Goal: Information Seeking & Learning: Learn about a topic

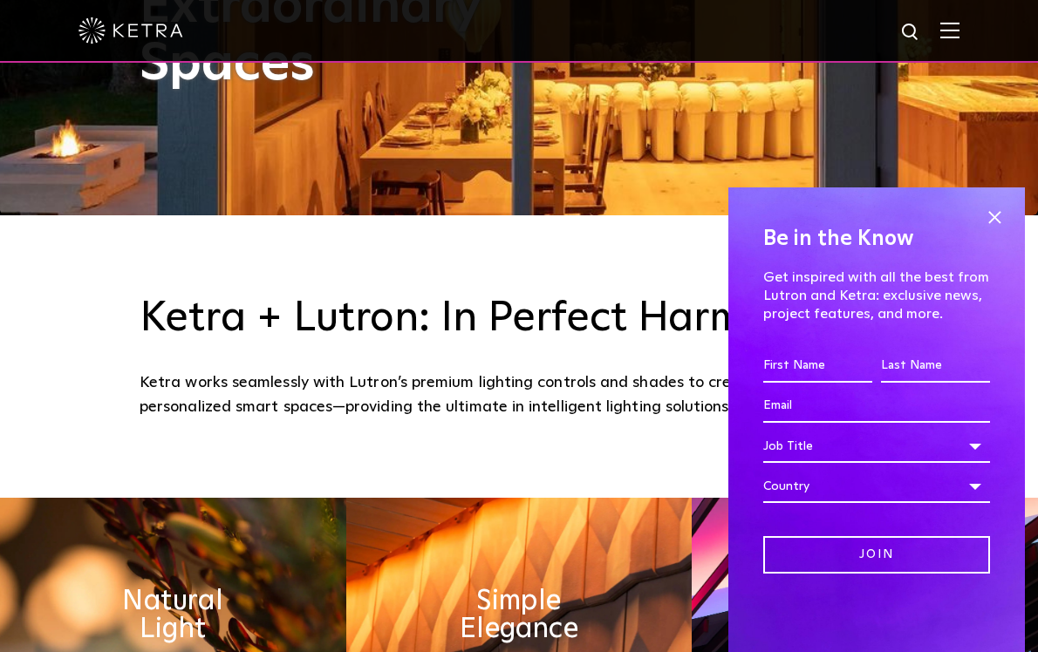
scroll to position [489, 0]
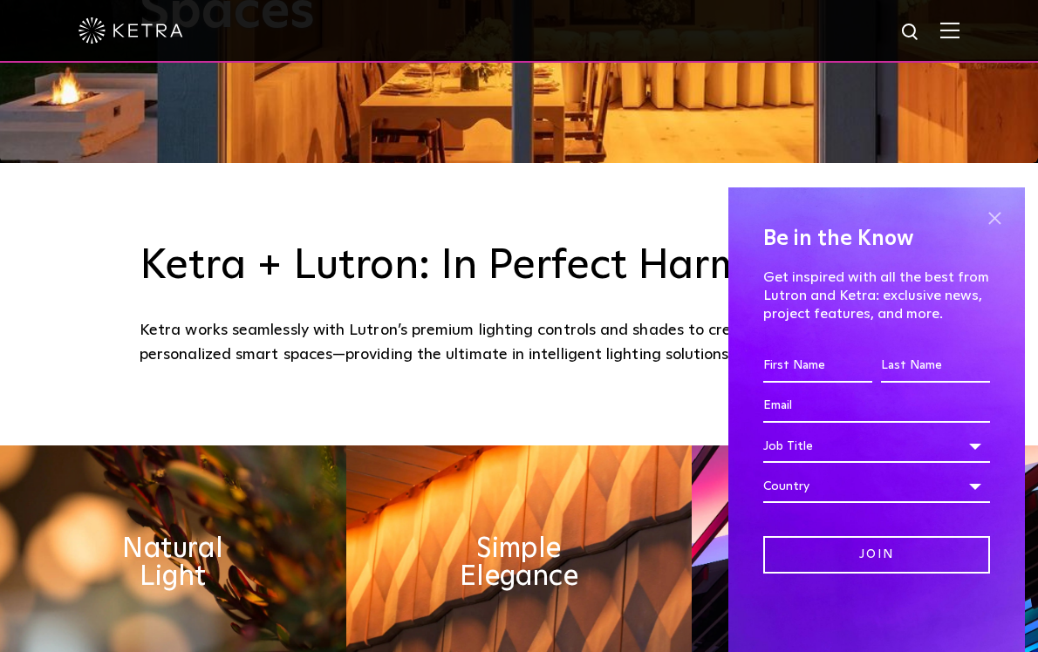
click at [994, 212] on span at bounding box center [994, 218] width 26 height 26
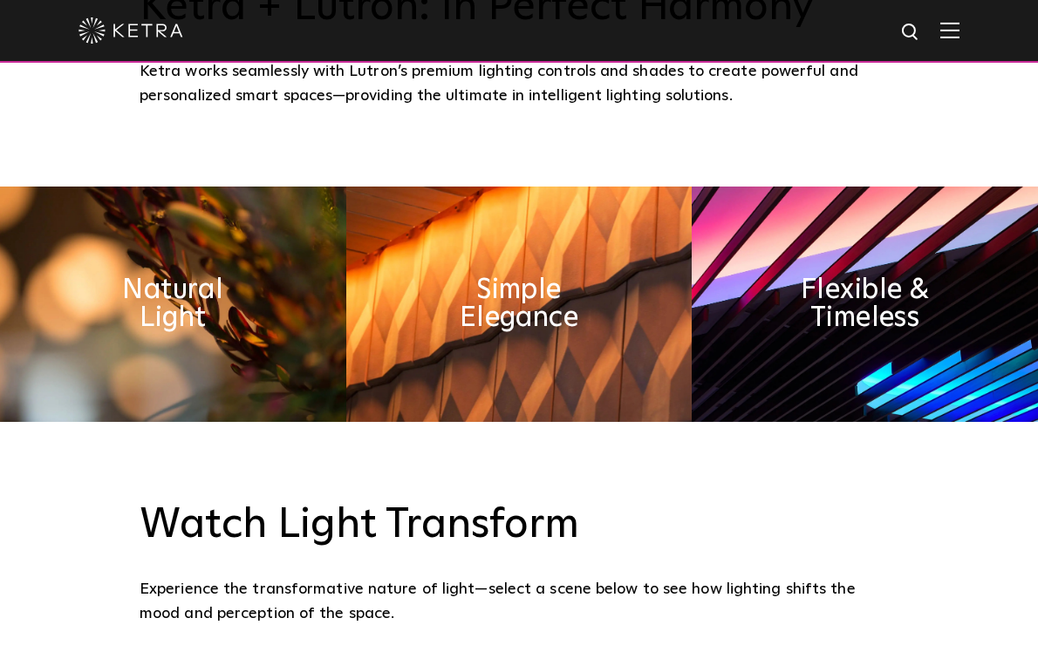
scroll to position [754, 0]
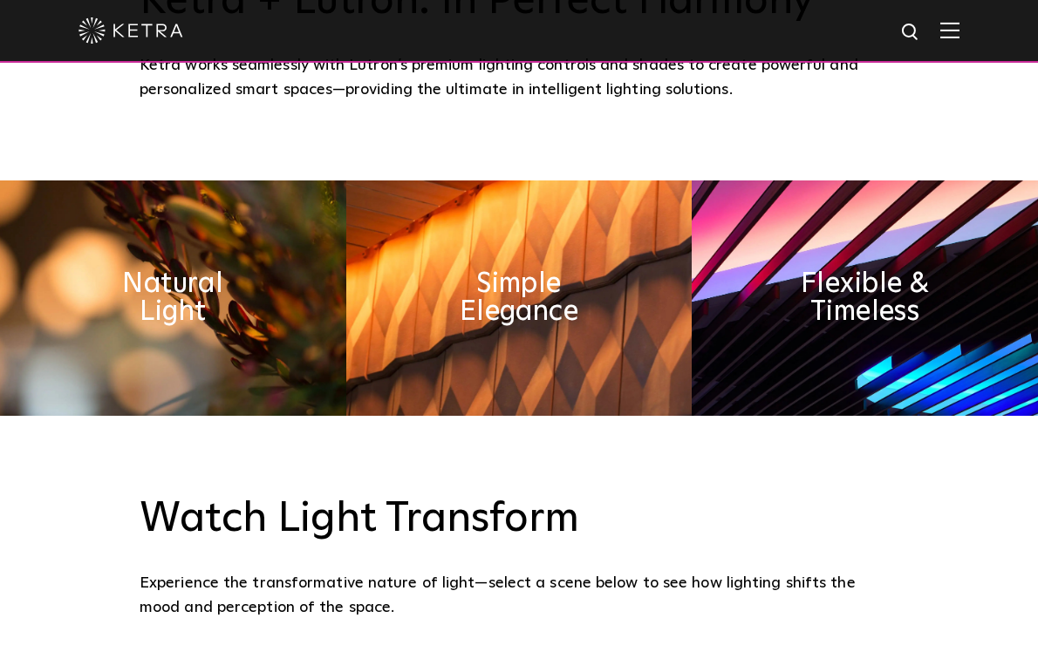
click at [178, 335] on img at bounding box center [173, 297] width 346 height 235
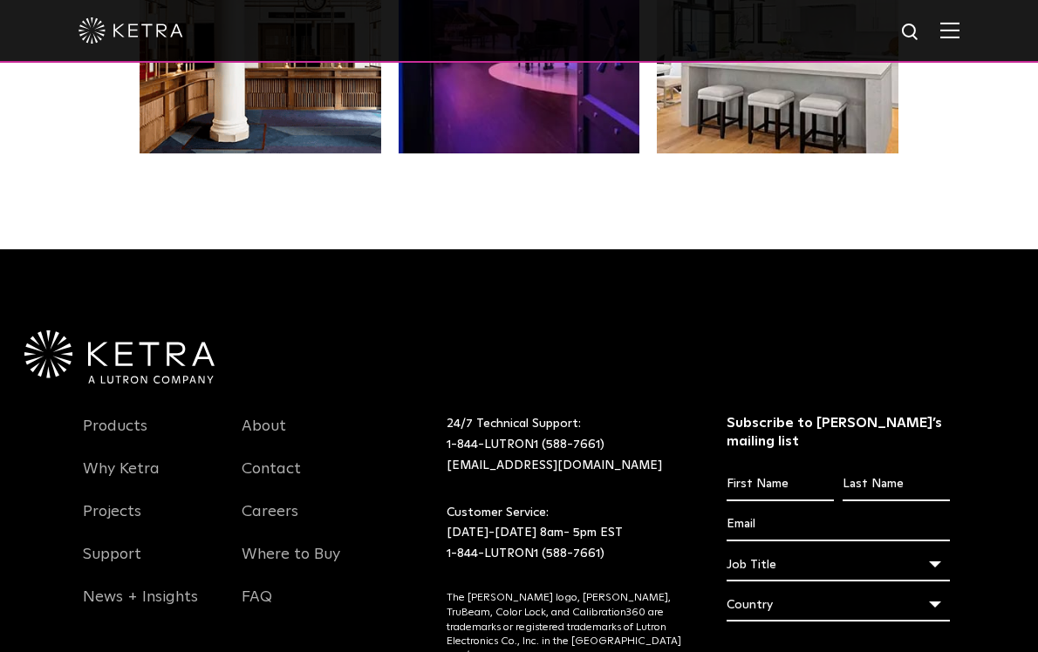
scroll to position [3336, 0]
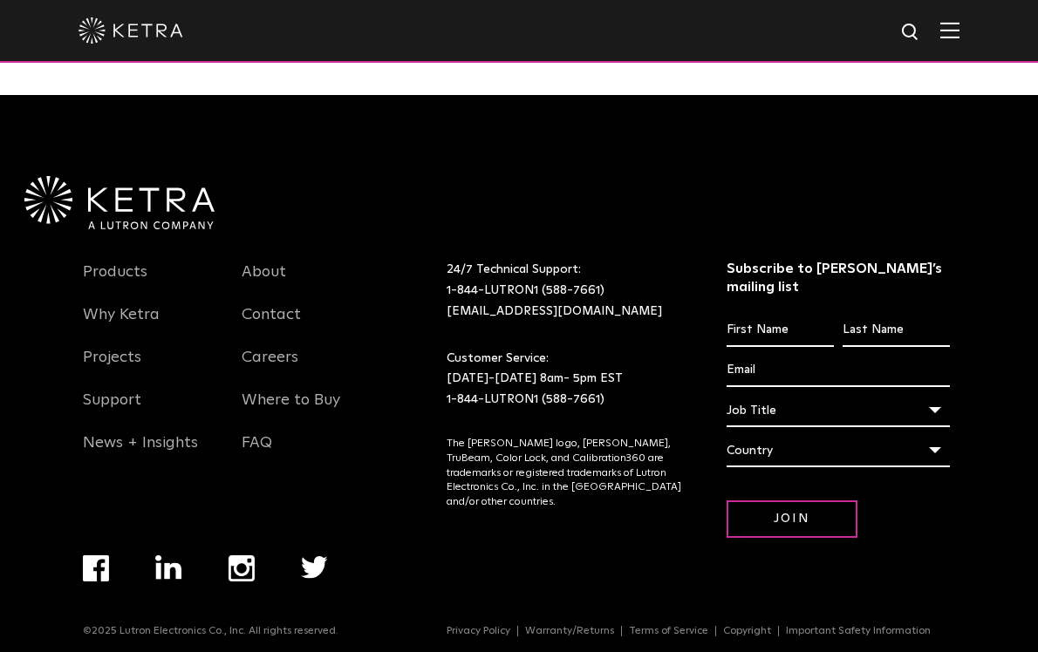
click at [108, 255] on div "Products Why Ketra Projects Support News + Insights About Contact Careers Where…" at bounding box center [228, 351] width 316 height 244
click at [114, 264] on link "Products" at bounding box center [115, 282] width 65 height 40
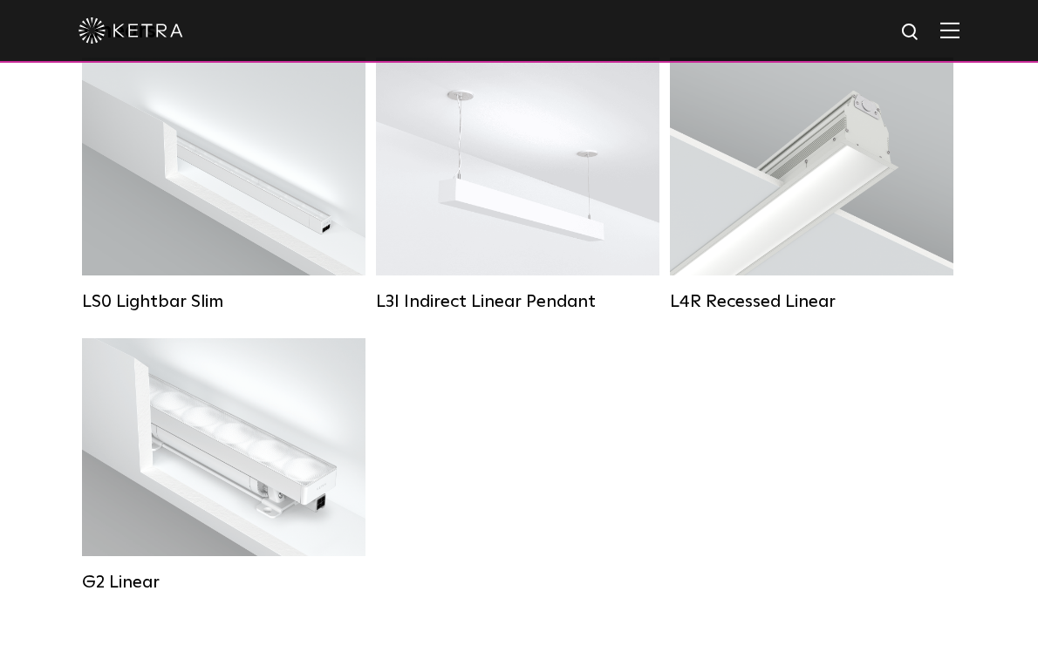
scroll to position [360, 0]
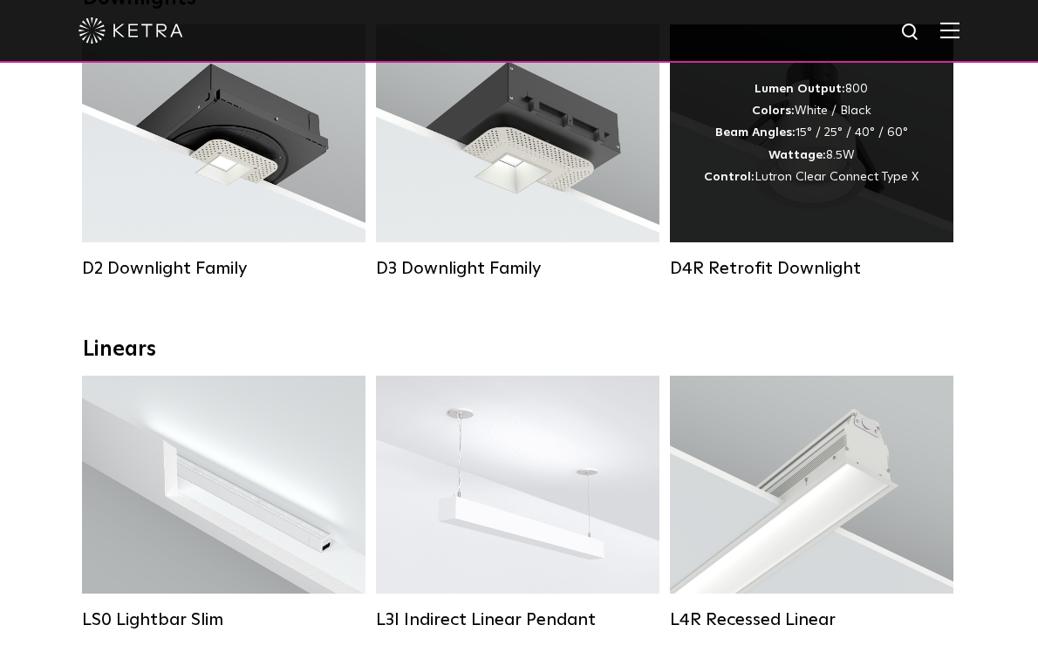
click at [854, 208] on div "Lumen Output: 800 Colors: White / Black Beam Angles: 15° / 25° / 40° / 60° Watt…" at bounding box center [811, 133] width 283 height 218
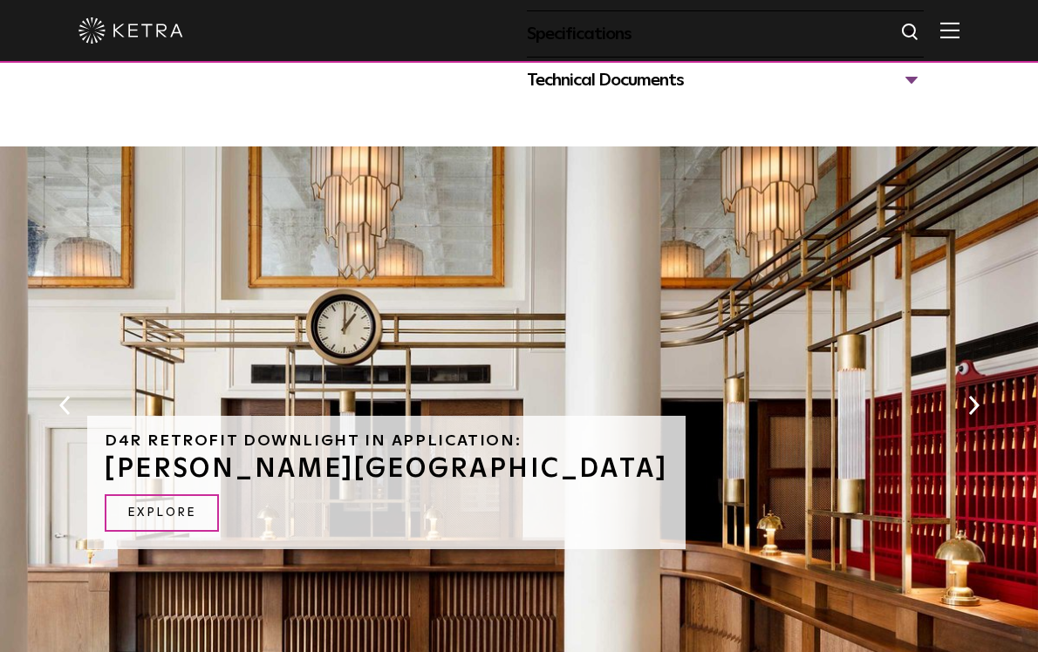
scroll to position [914, 0]
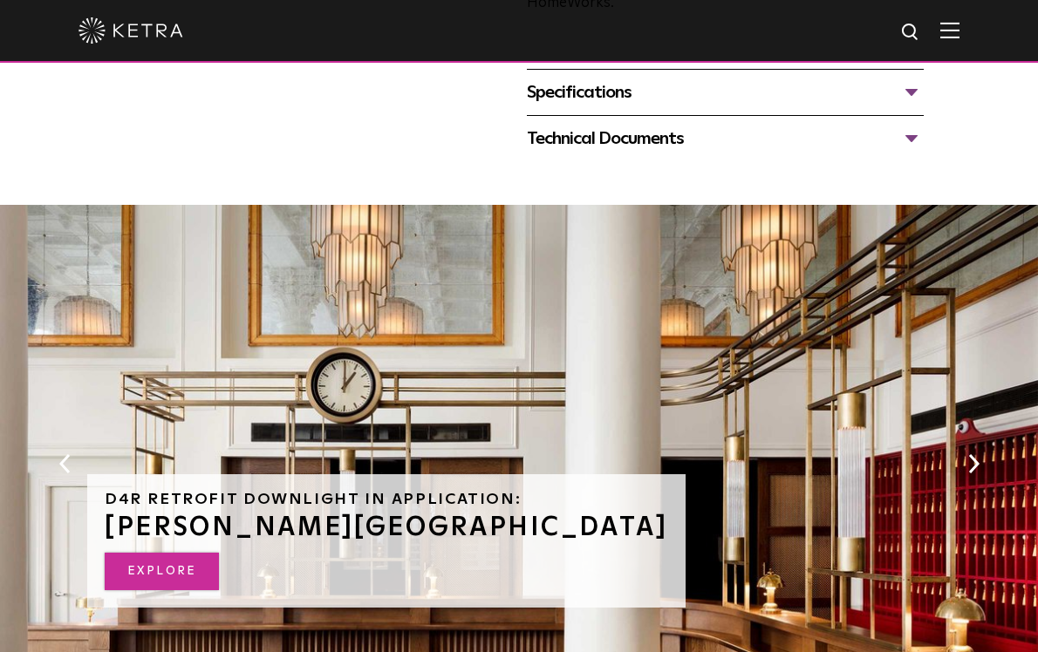
click at [185, 553] on link "EXPLORE" at bounding box center [162, 571] width 114 height 37
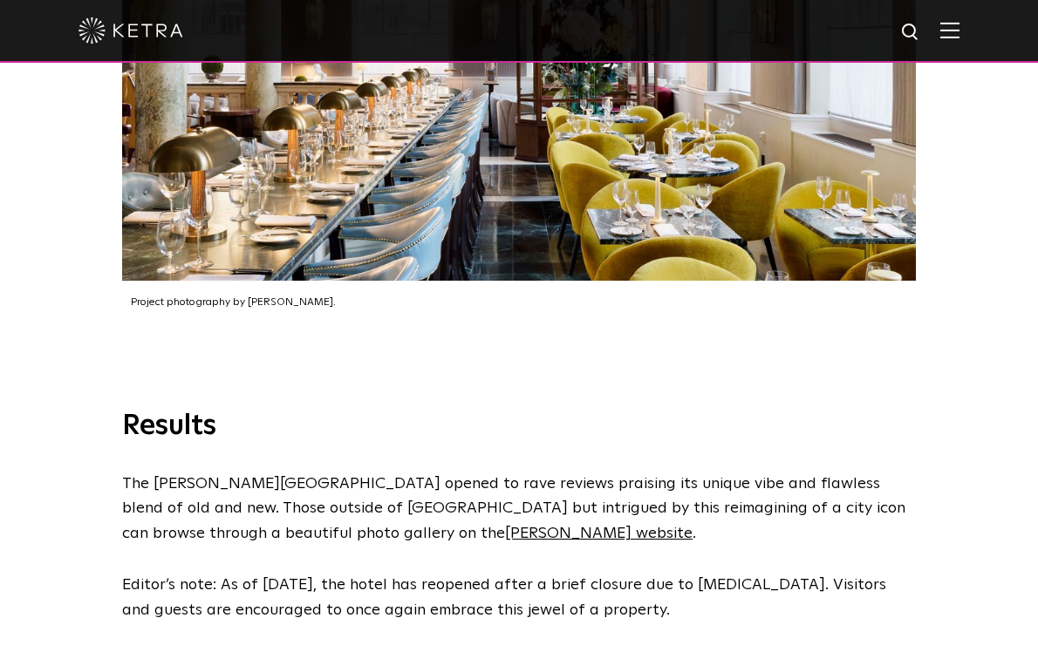
scroll to position [3828, 0]
